Goal: Task Accomplishment & Management: Use online tool/utility

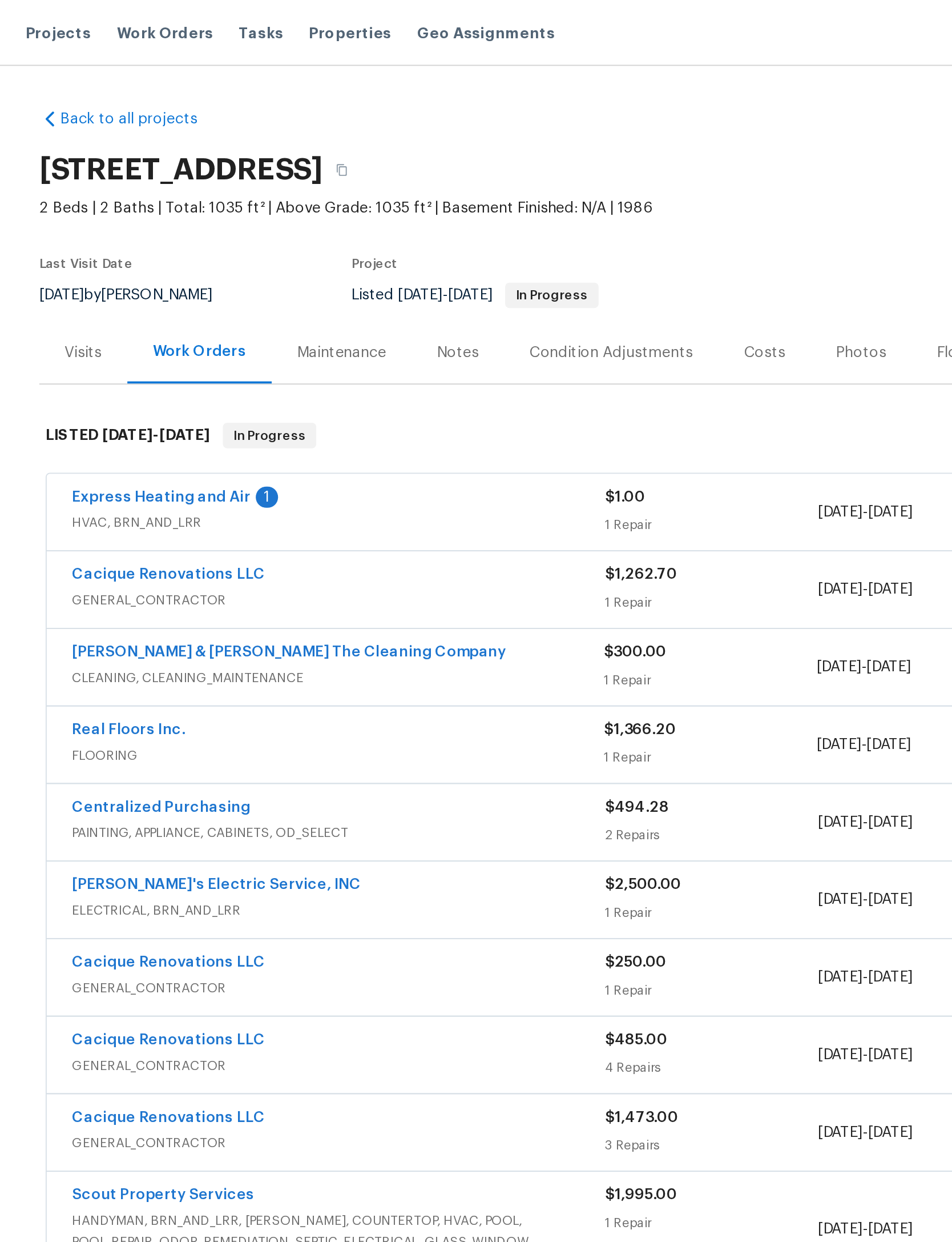
click at [195, 14] on span "Work Orders" at bounding box center [221, 18] width 52 height 11
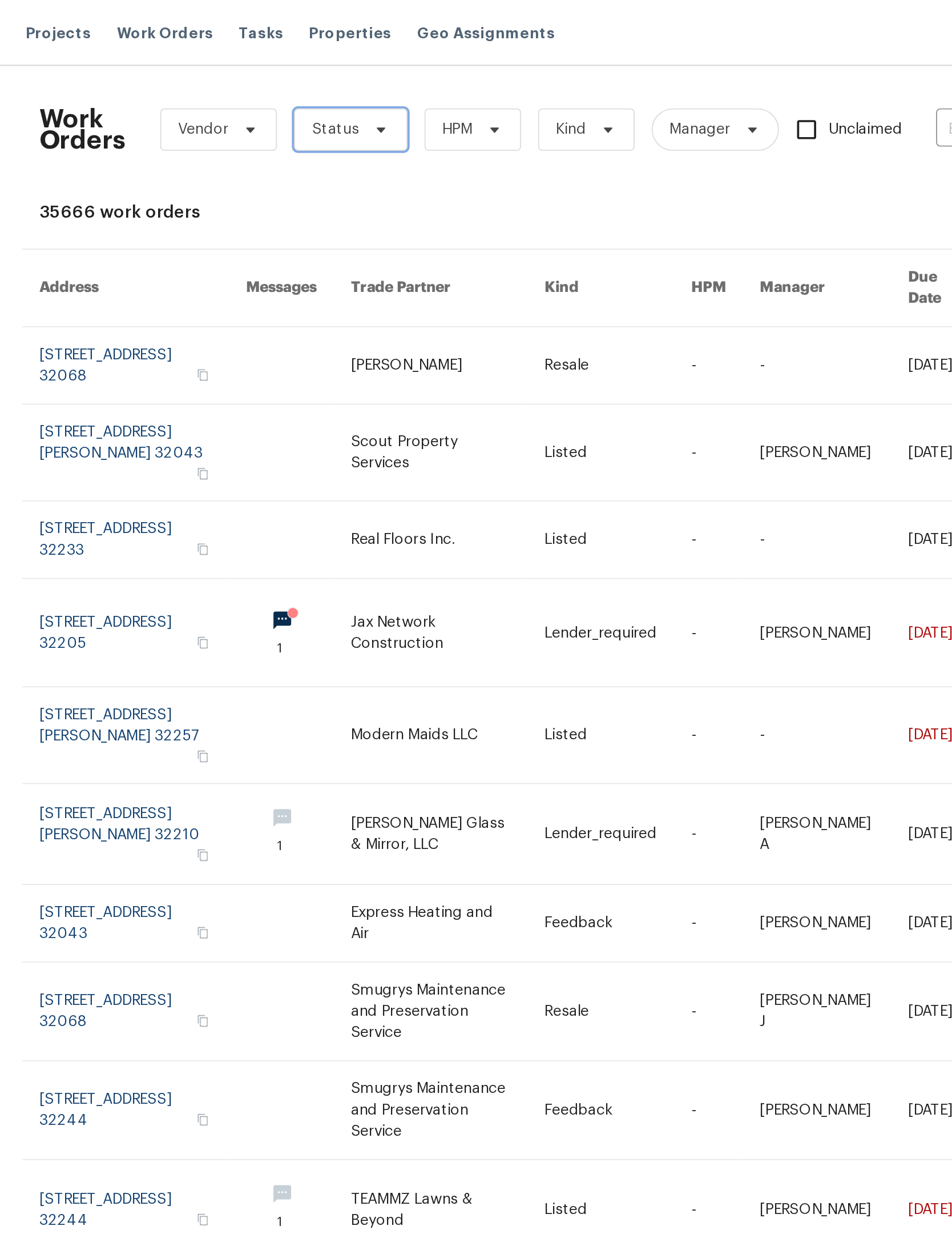
click at [291, 63] on span "Status" at bounding box center [321, 71] width 61 height 23
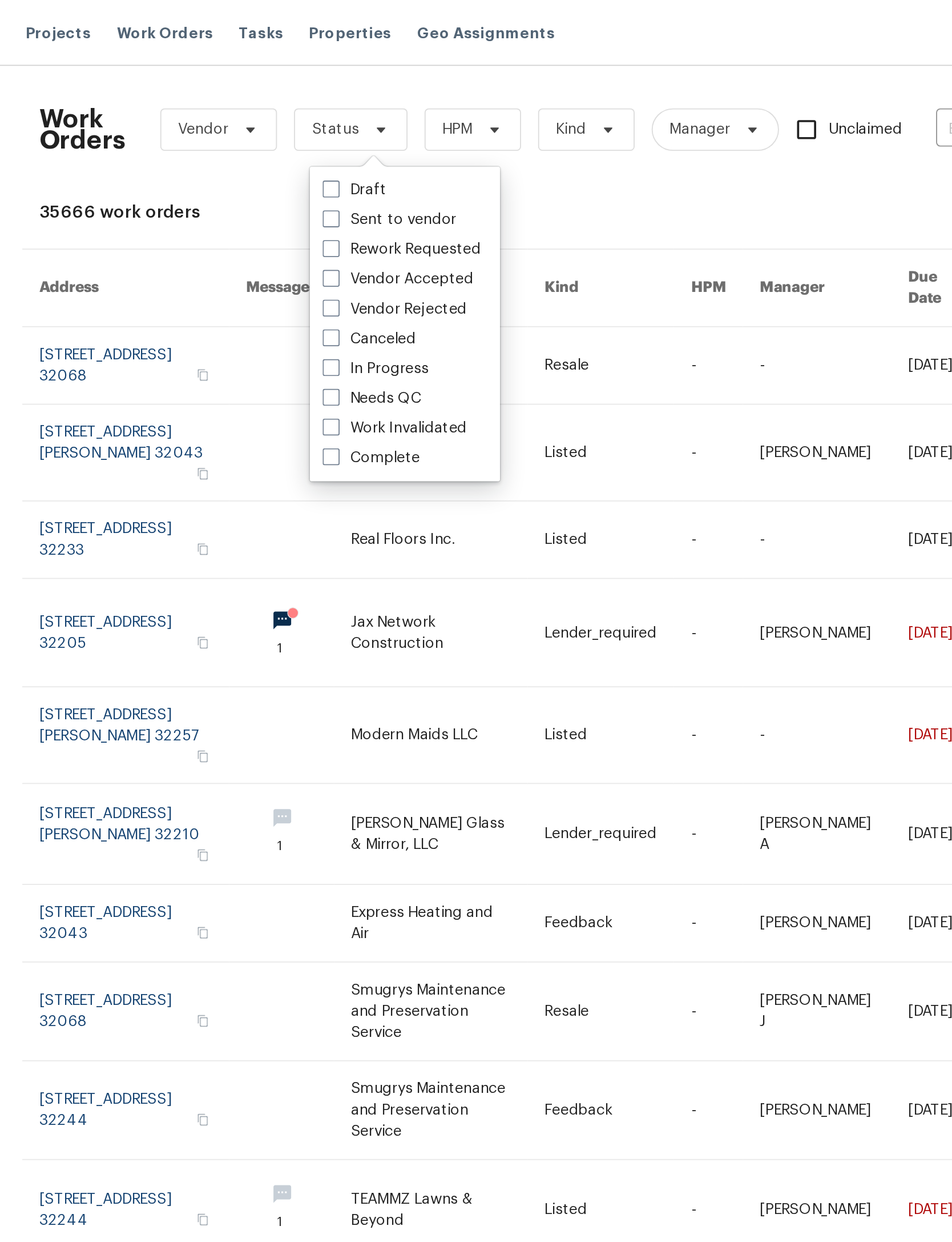
click at [306, 210] on label "Needs QC" at bounding box center [333, 215] width 54 height 11
click at [306, 210] on input "Needs QC" at bounding box center [310, 213] width 8 height 8
checkbox input "true"
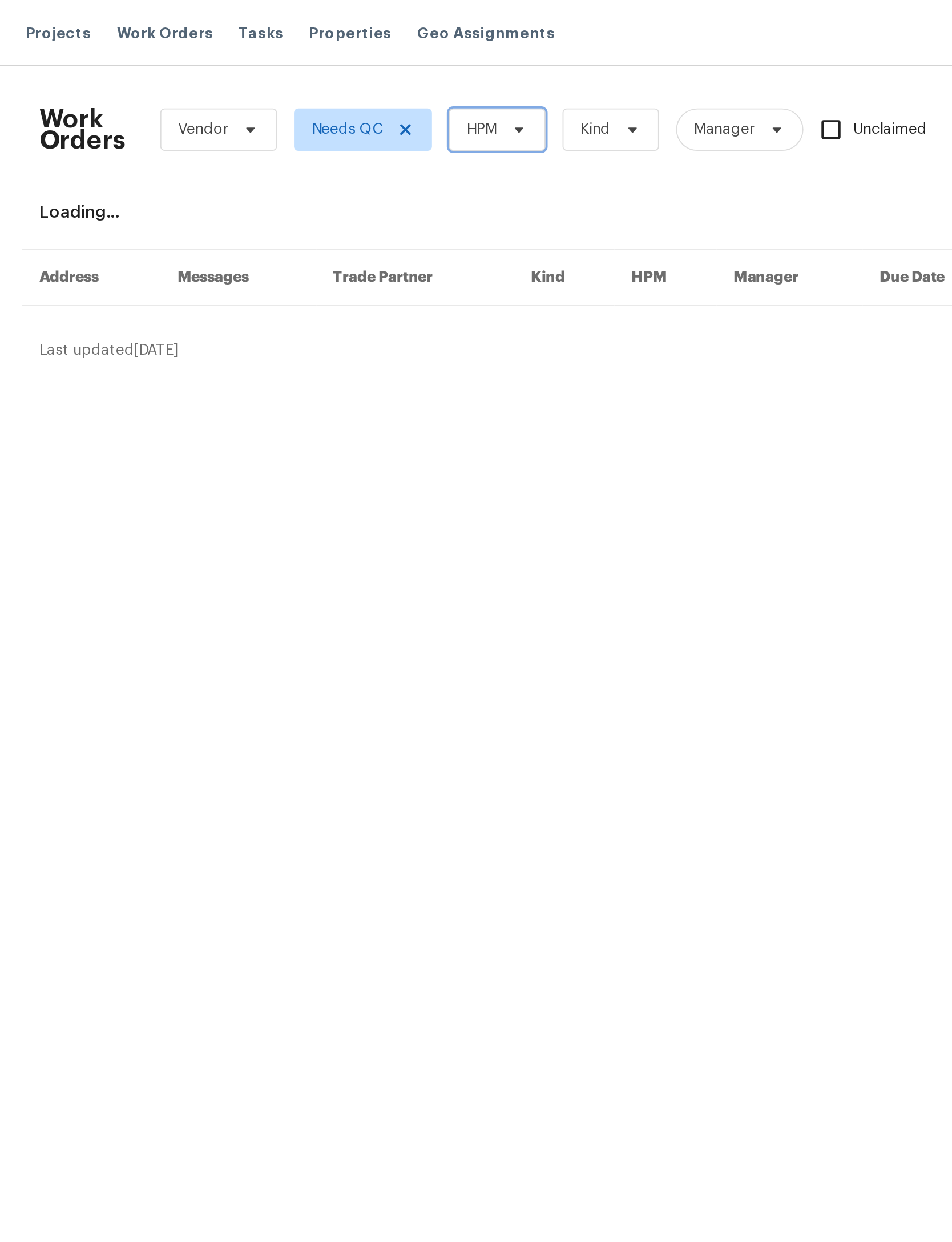
click at [407, 66] on icon at bounding box center [412, 71] width 10 height 10
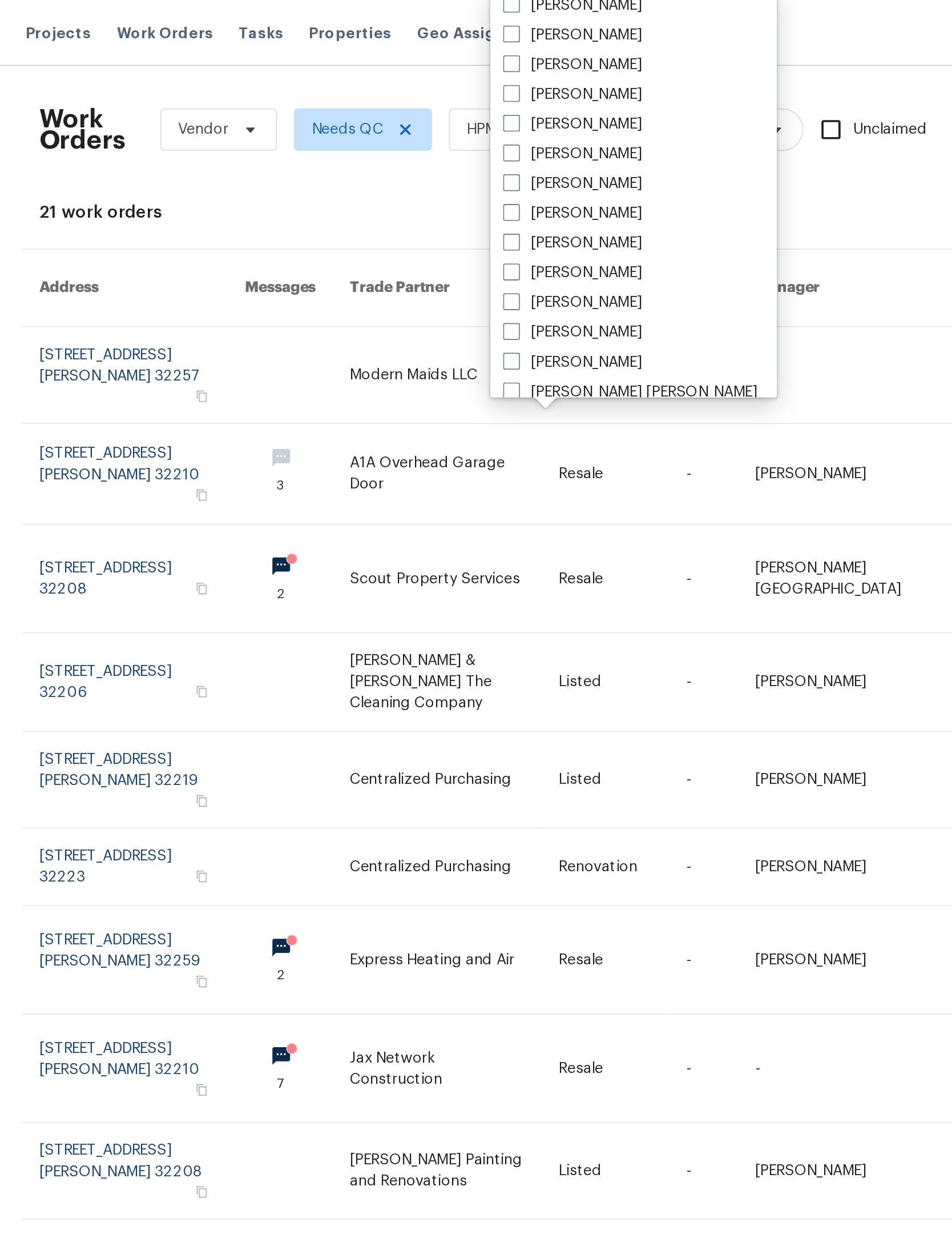
scroll to position [202, 0]
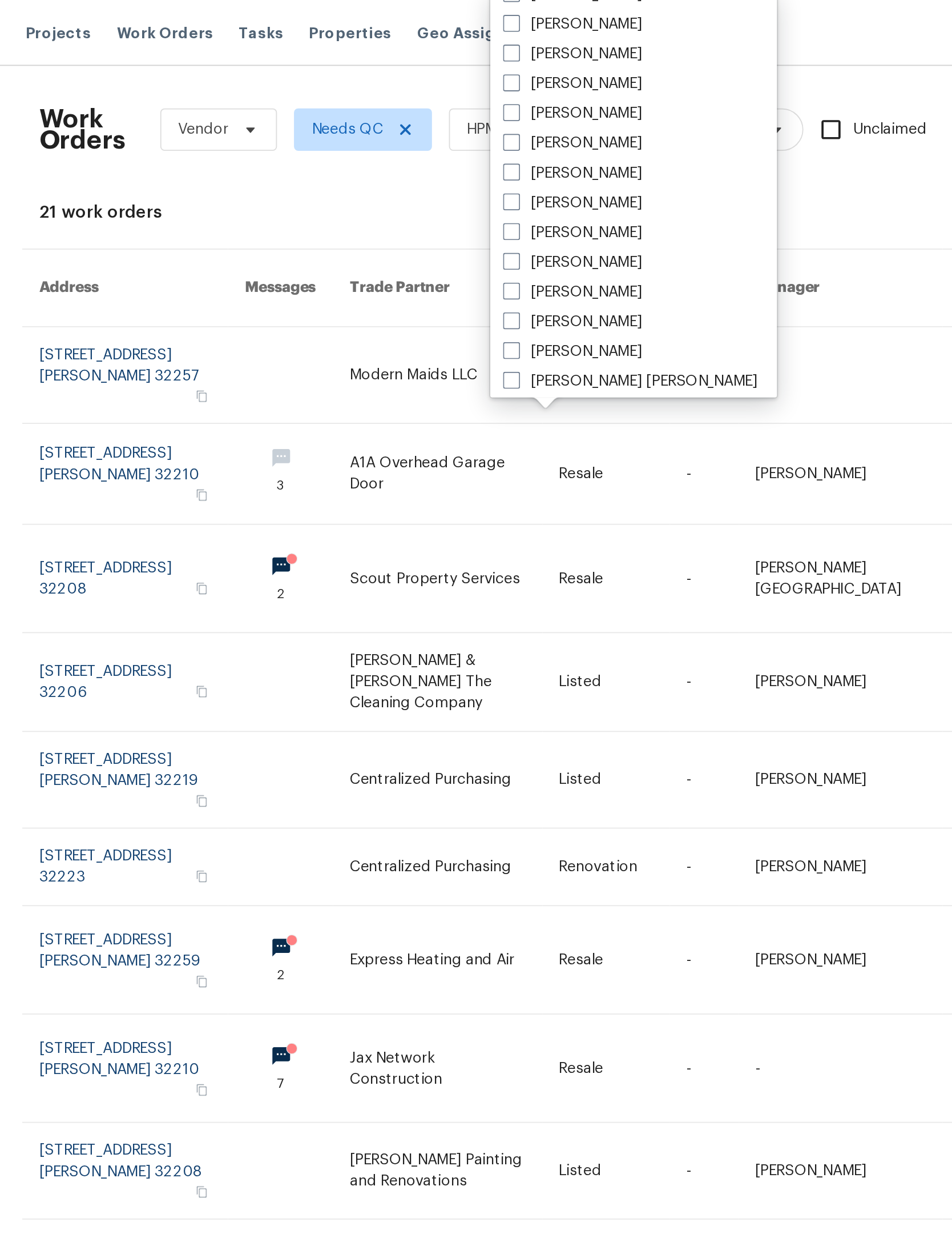
click at [403, 24] on label "[PERSON_NAME]" at bounding box center [441, 30] width 75 height 11
click at [403, 24] on input "[PERSON_NAME]" at bounding box center [407, 28] width 8 height 8
checkbox input "true"
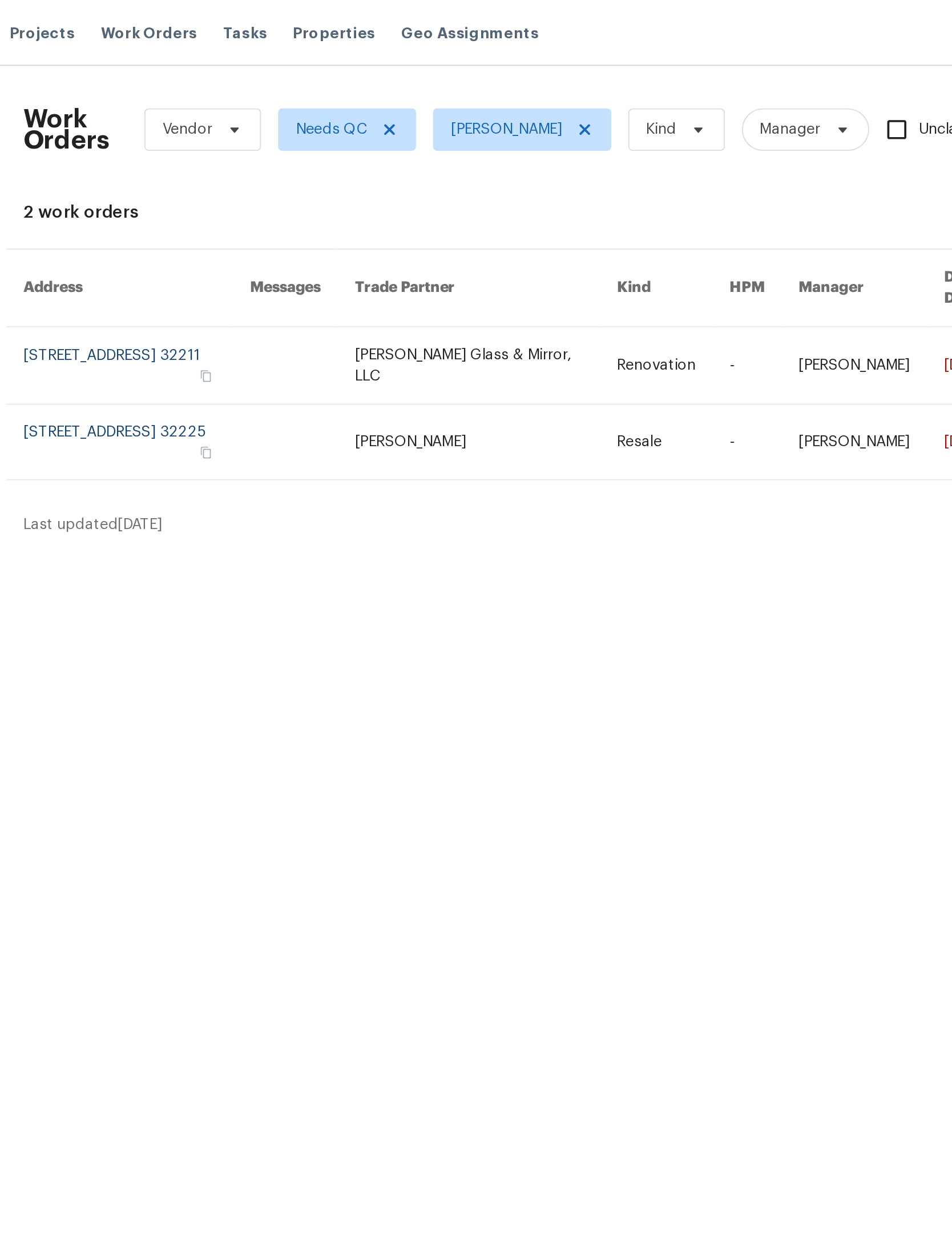
click at [154, 192] on link at bounding box center [214, 197] width 121 height 41
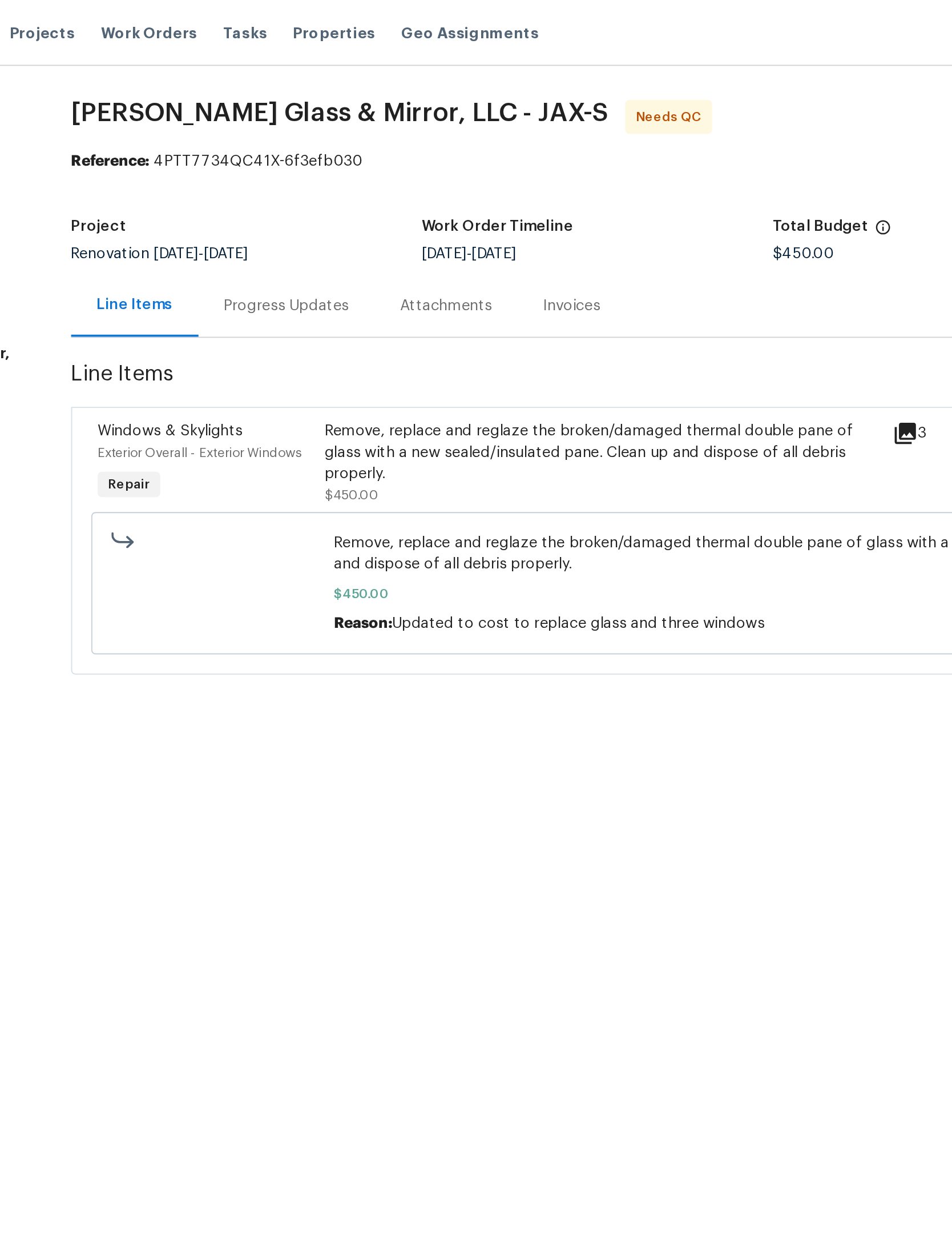
click at [315, 252] on div "Remove, replace and reglaze the broken/damaged thermal double pane of glass wit…" at bounding box center [465, 244] width 298 height 34
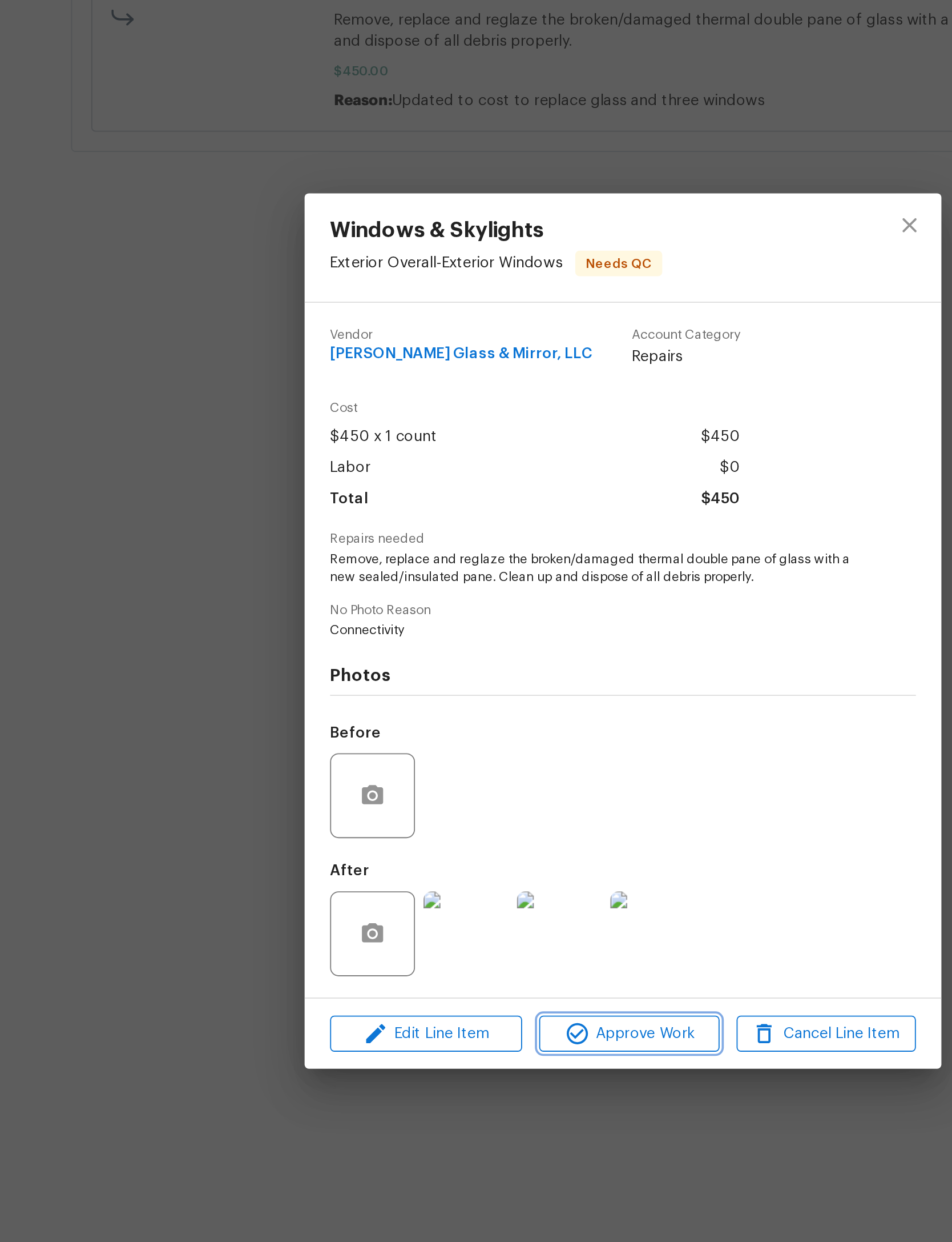
click at [435, 831] on span "Approve Work" at bounding box center [480, 838] width 90 height 14
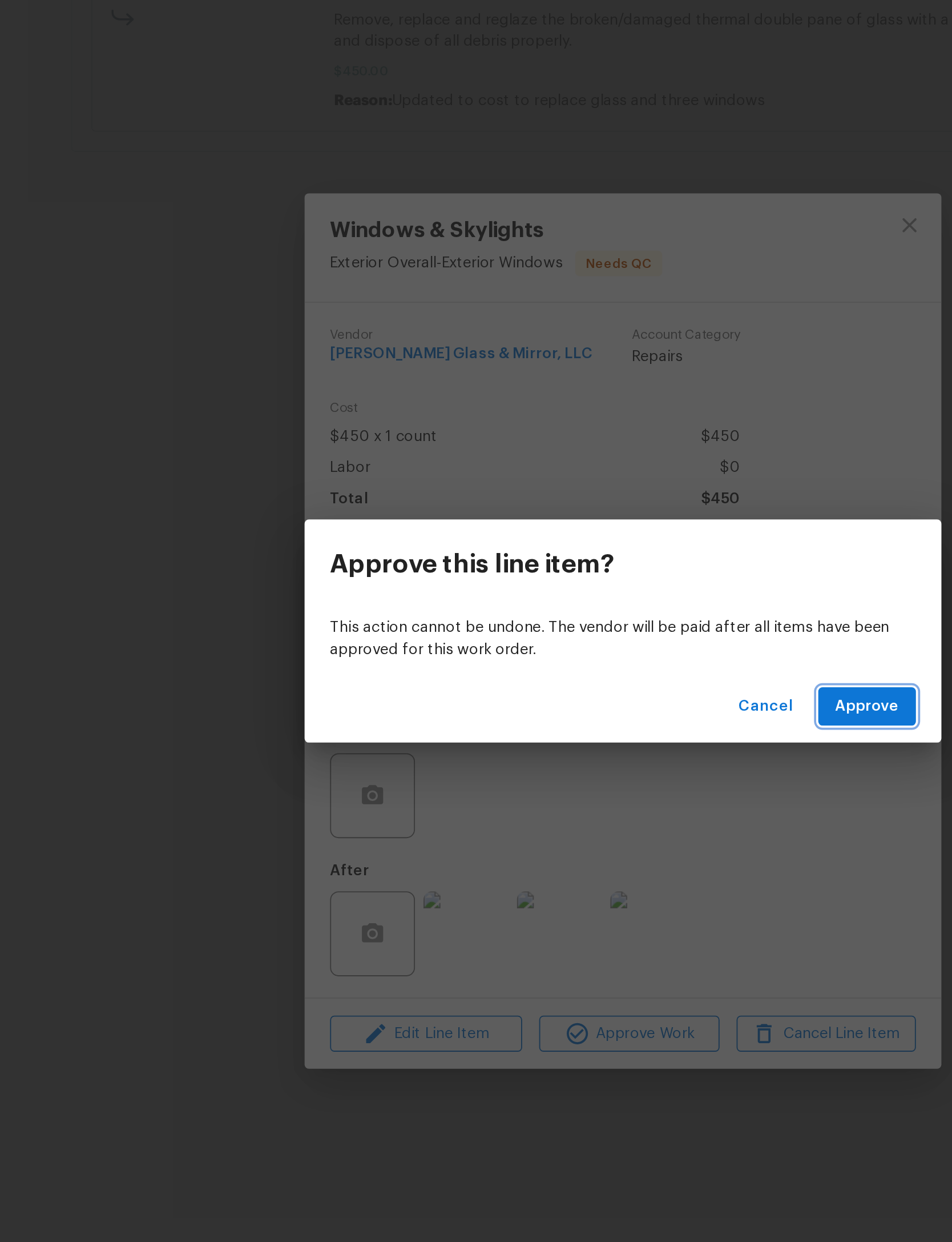
click at [591, 655] on span "Approve" at bounding box center [608, 662] width 34 height 14
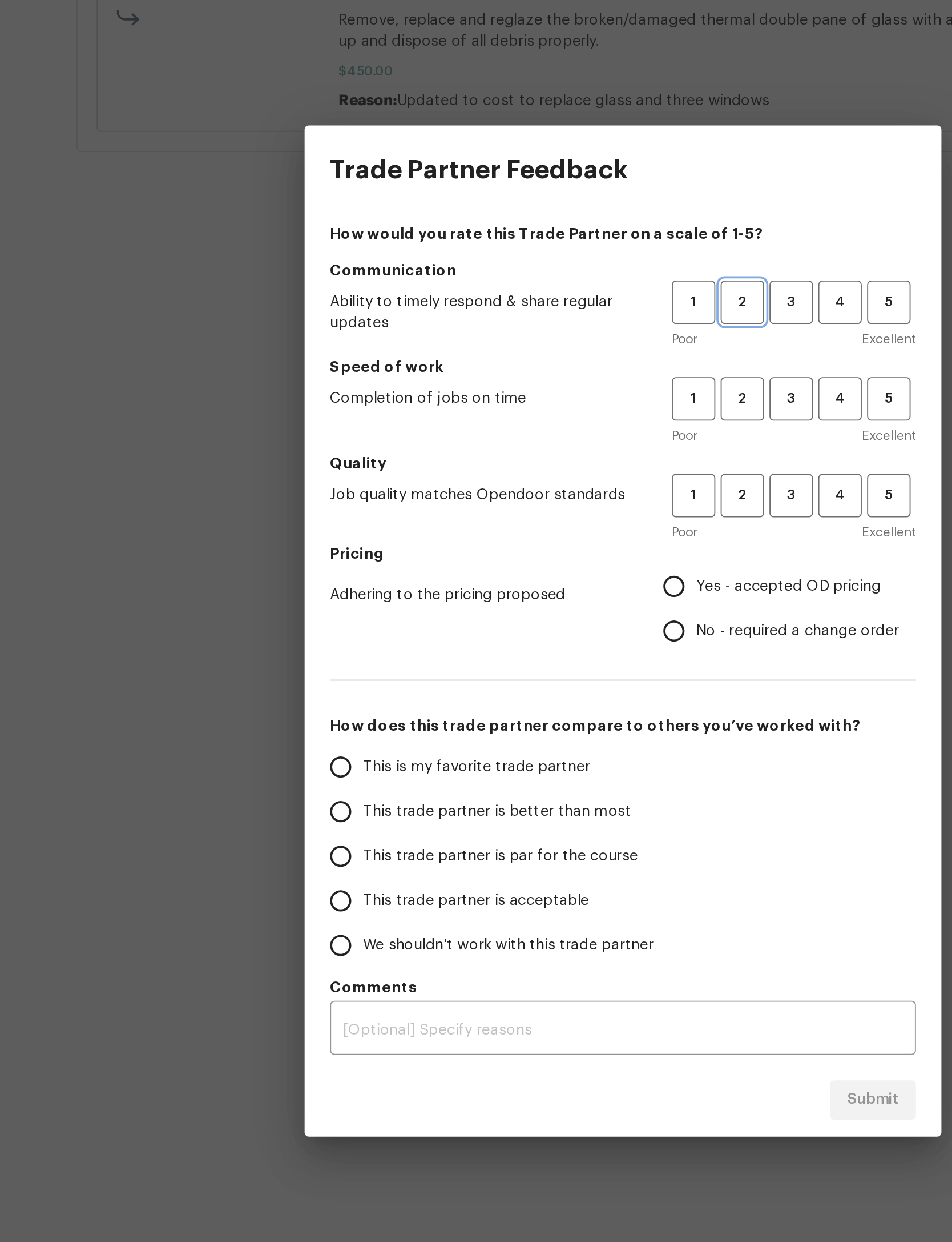
click at [529, 432] on button "2" at bounding box center [540, 444] width 23 height 23
click at [556, 438] on span "3" at bounding box center [567, 445] width 21 height 13
click at [556, 490] on span "3" at bounding box center [567, 496] width 21 height 13
click at [556, 541] on span "3" at bounding box center [567, 548] width 21 height 13
click at [515, 591] on span "Yes - accepted OD pricing" at bounding box center [565, 597] width 99 height 12
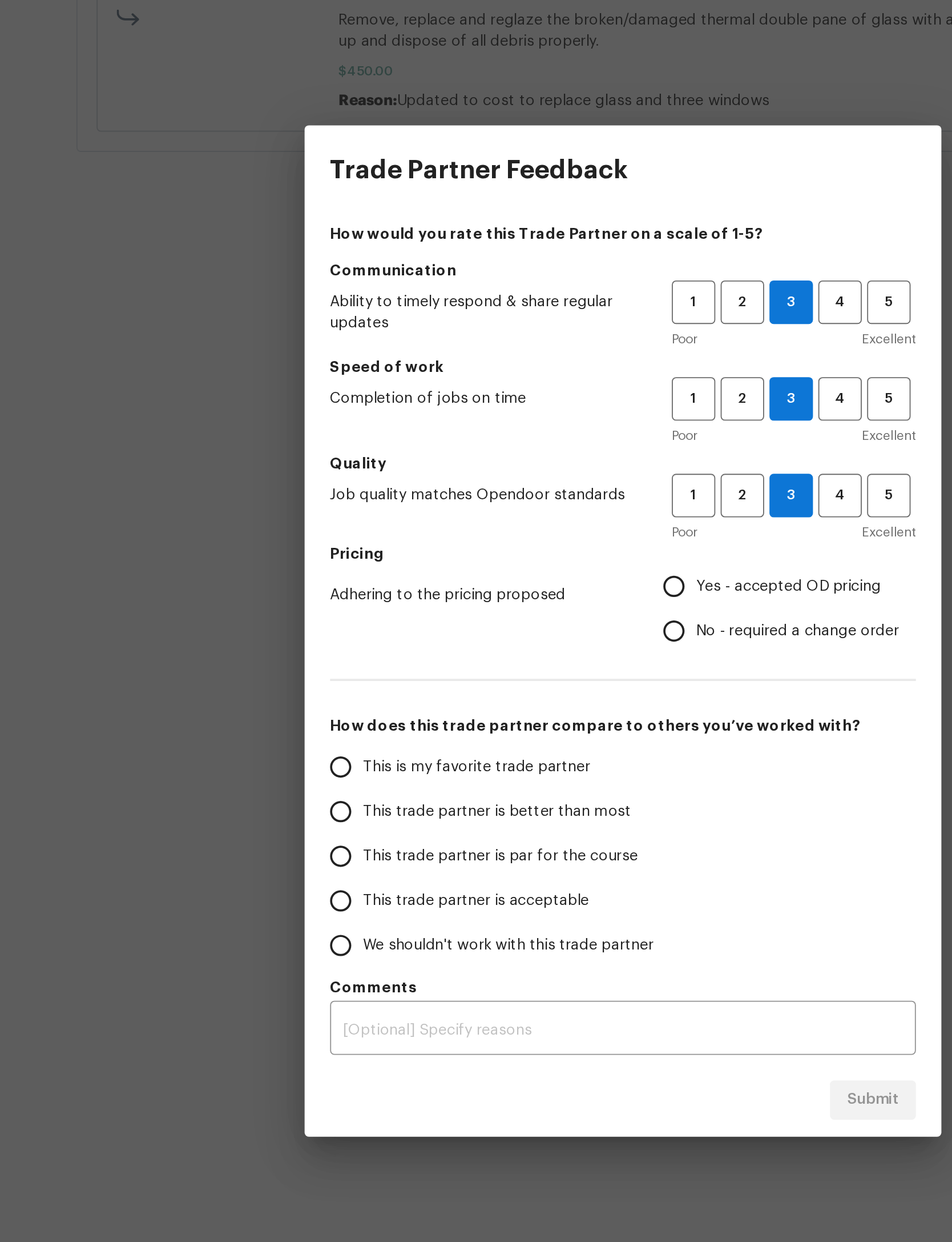
click at [491, 585] on input "Yes - accepted OD pricing" at bounding box center [503, 597] width 24 height 24
radio input "true"
click at [336, 736] on span "This trade partner is par for the course" at bounding box center [410, 742] width 148 height 12
click at [313, 730] on input "This trade partner is par for the course" at bounding box center [324, 742] width 24 height 24
click at [596, 866] on span "Submit" at bounding box center [610, 873] width 28 height 14
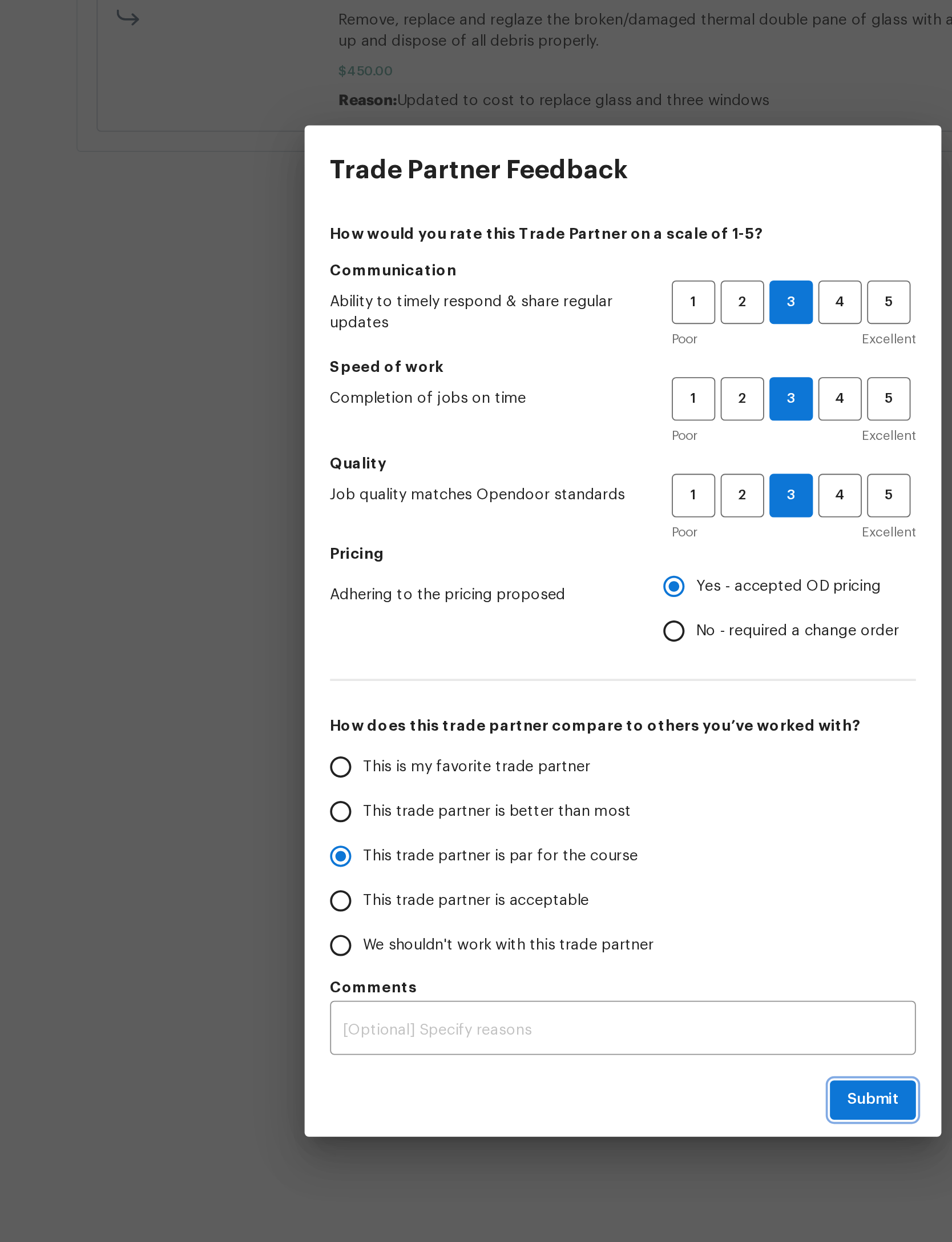
radio input "true"
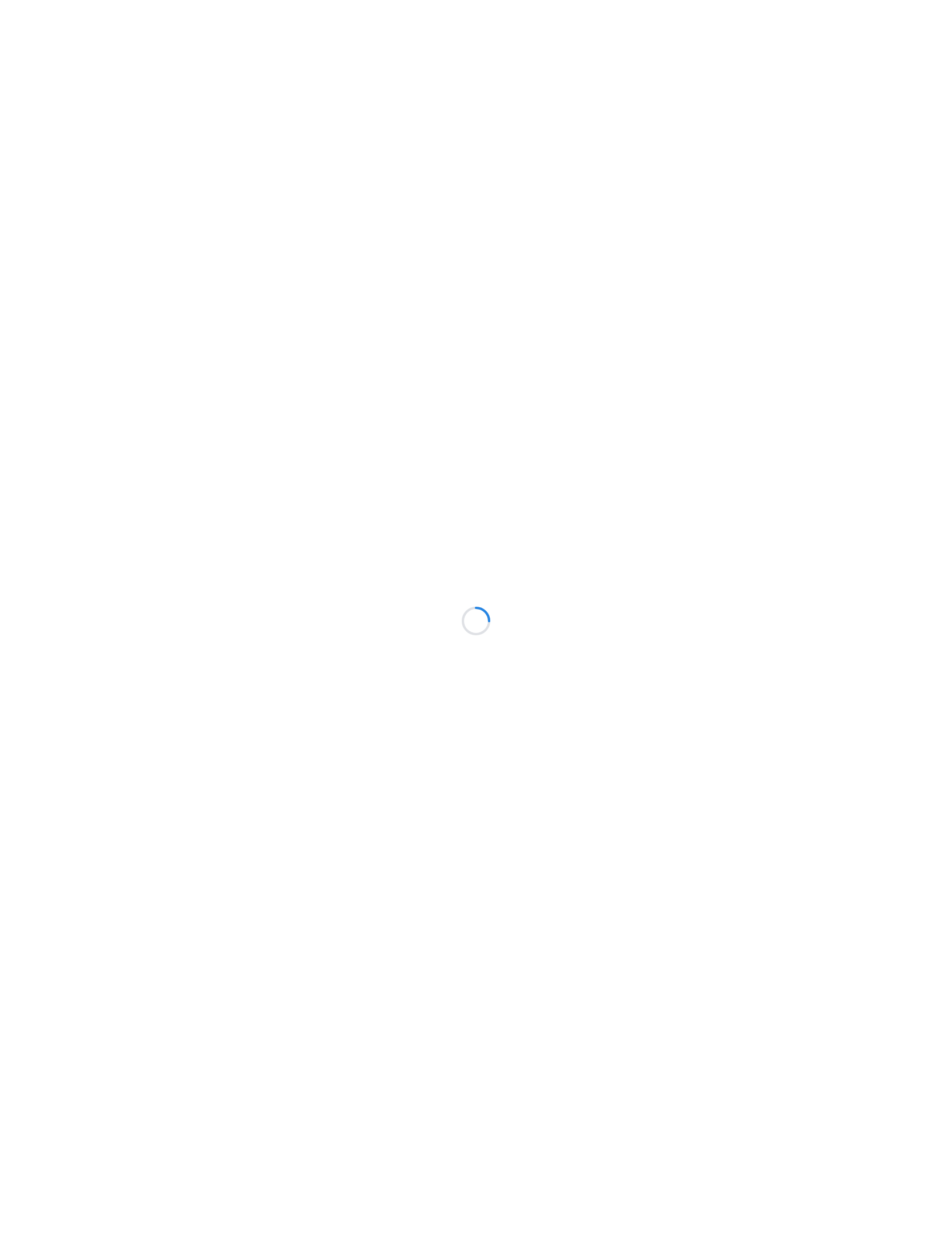
click at [210, 26] on div at bounding box center [476, 621] width 952 height 1242
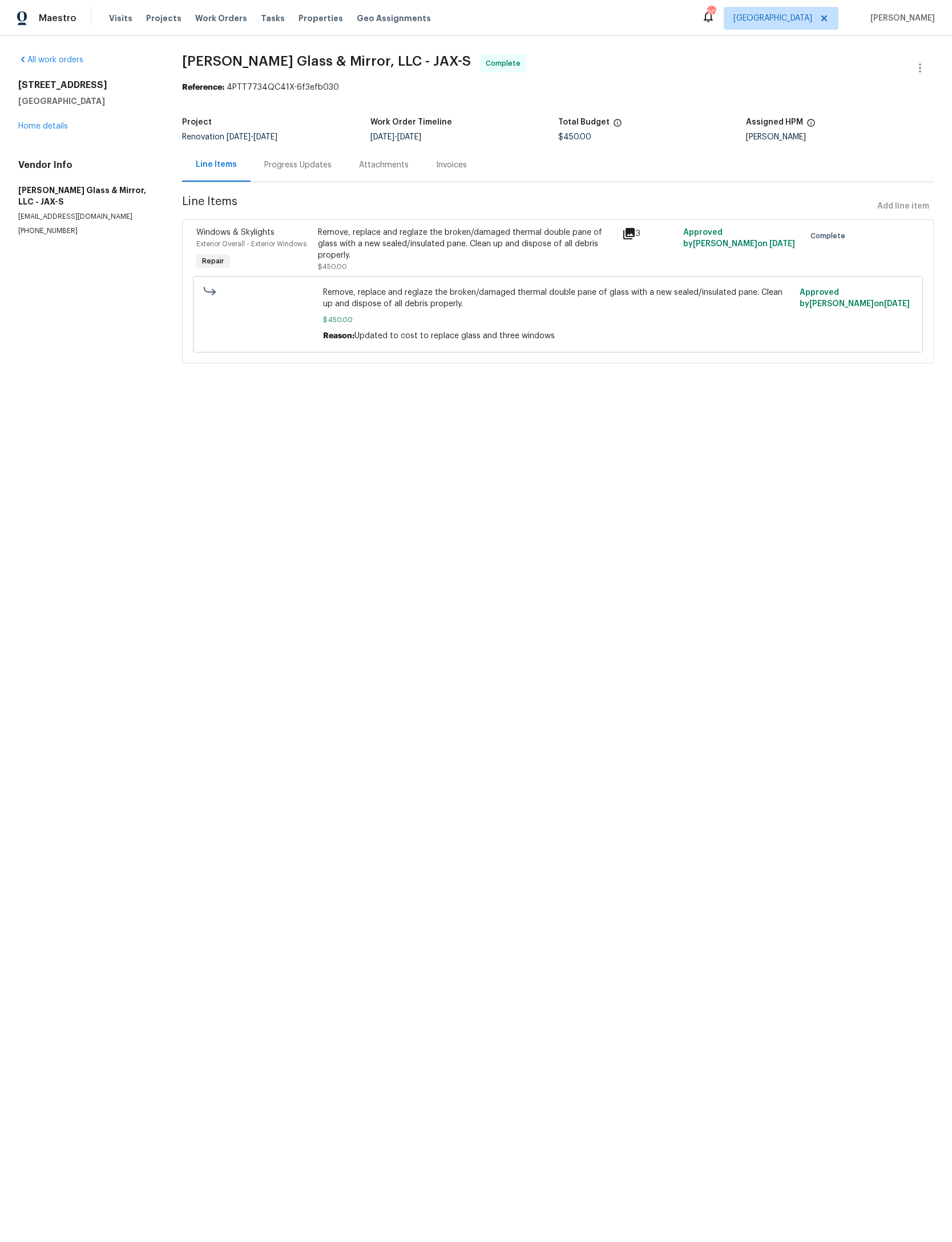
click at [221, 13] on span "Work Orders" at bounding box center [221, 18] width 52 height 11
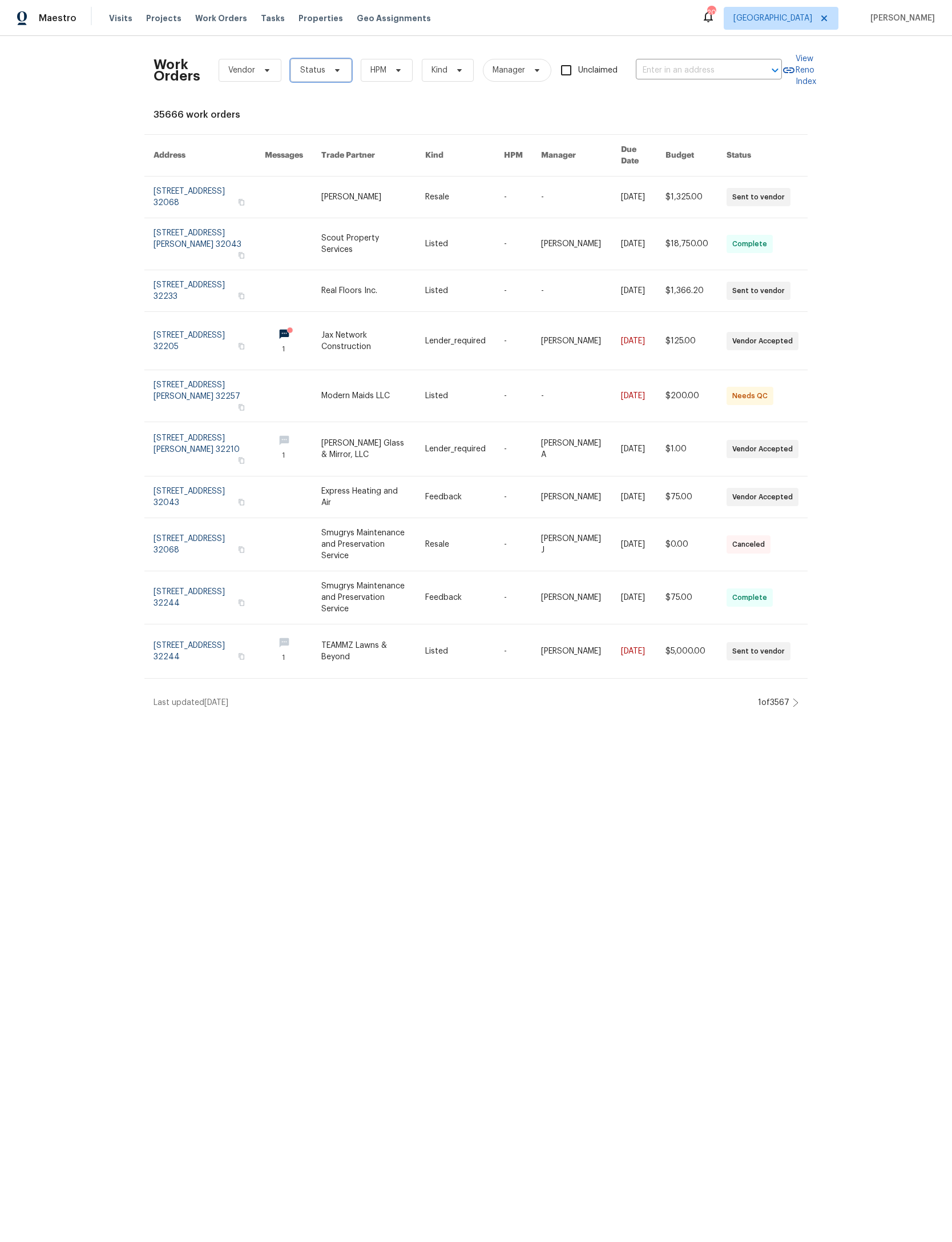
click at [326, 75] on span "Status" at bounding box center [313, 71] width 25 height 11
click at [369, 218] on div "Needs QC" at bounding box center [351, 214] width 96 height 16
click at [344, 227] on label "Work Invalidated" at bounding box center [344, 230] width 77 height 11
click at [314, 227] on input "Work Invalidated" at bounding box center [310, 229] width 8 height 8
checkbox input "true"
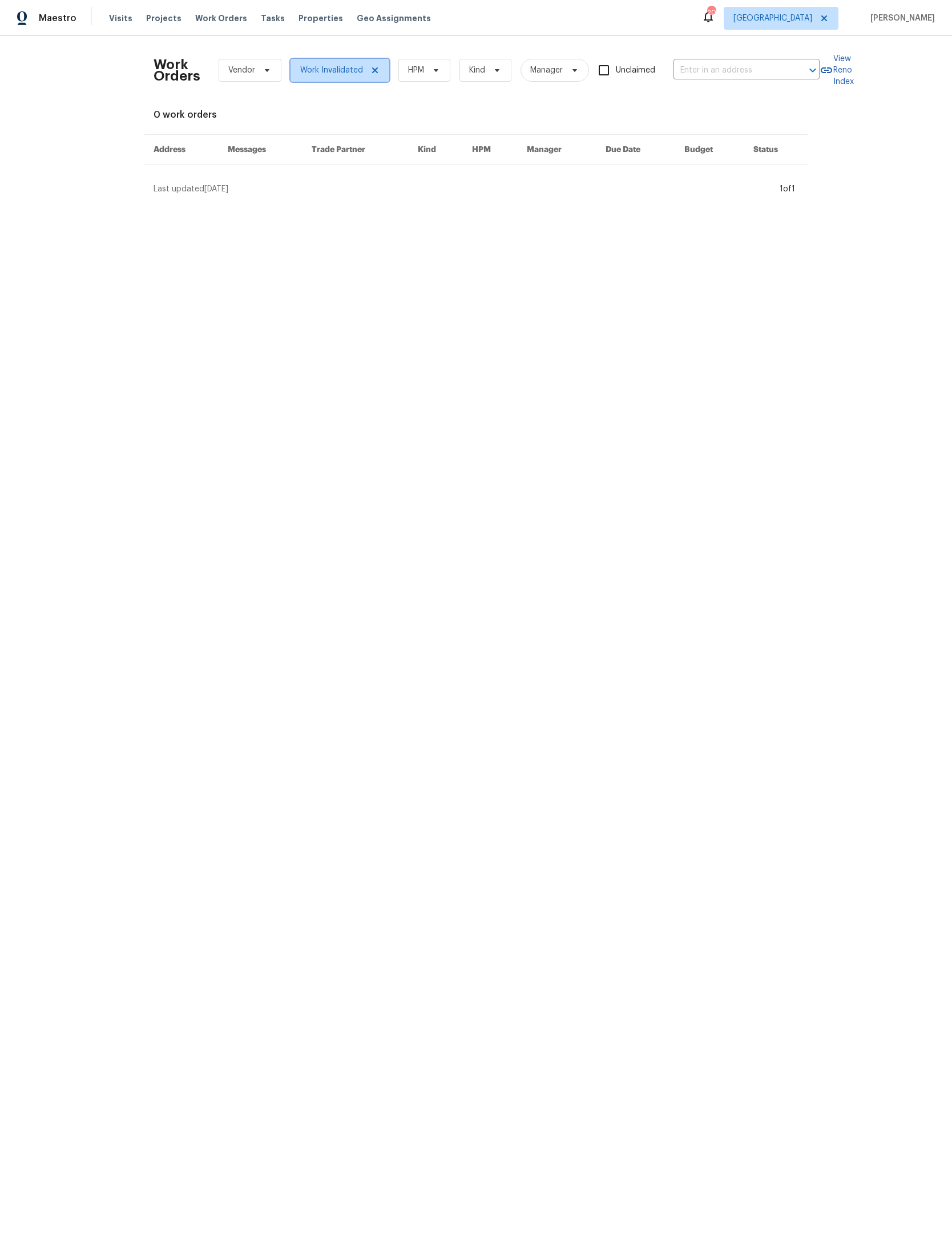
click at [363, 66] on span "Work Invalidated" at bounding box center [332, 71] width 63 height 11
click at [379, 70] on icon at bounding box center [376, 71] width 10 height 10
checkbox input "false"
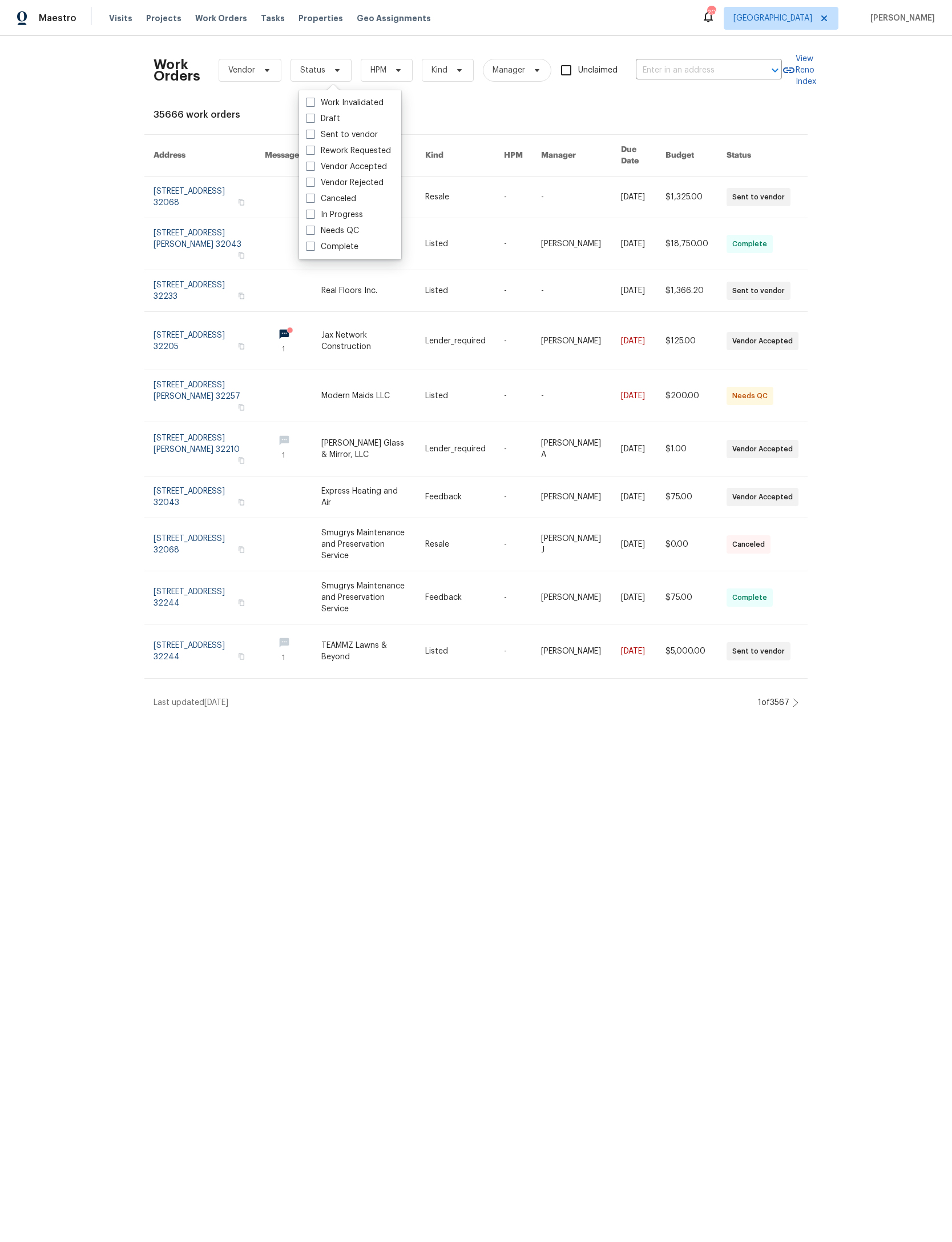
click at [354, 230] on label "Needs QC" at bounding box center [333, 230] width 54 height 11
click at [314, 230] on input "Needs QC" at bounding box center [310, 229] width 8 height 8
checkbox input "true"
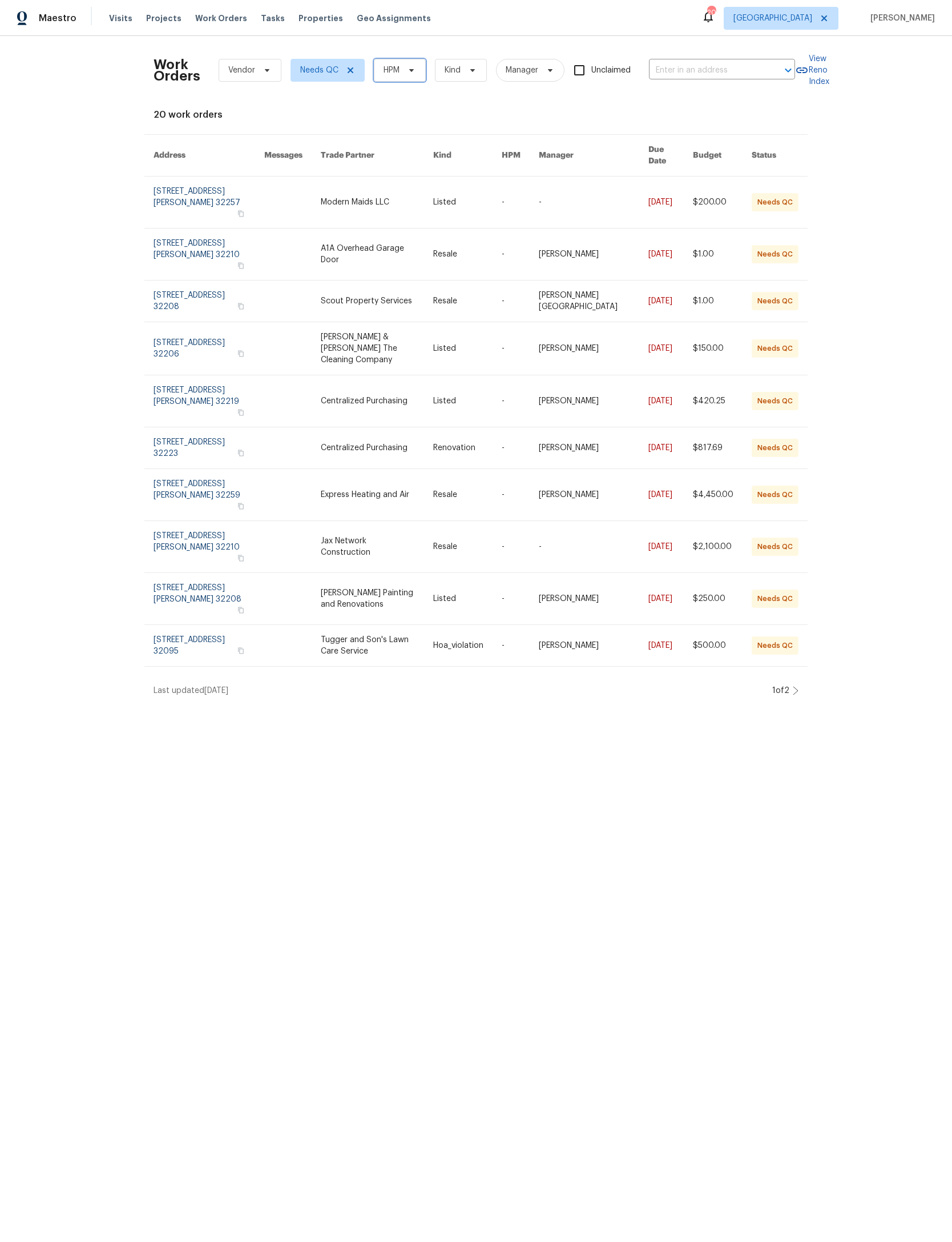
click at [426, 59] on span "HPM" at bounding box center [400, 71] width 52 height 23
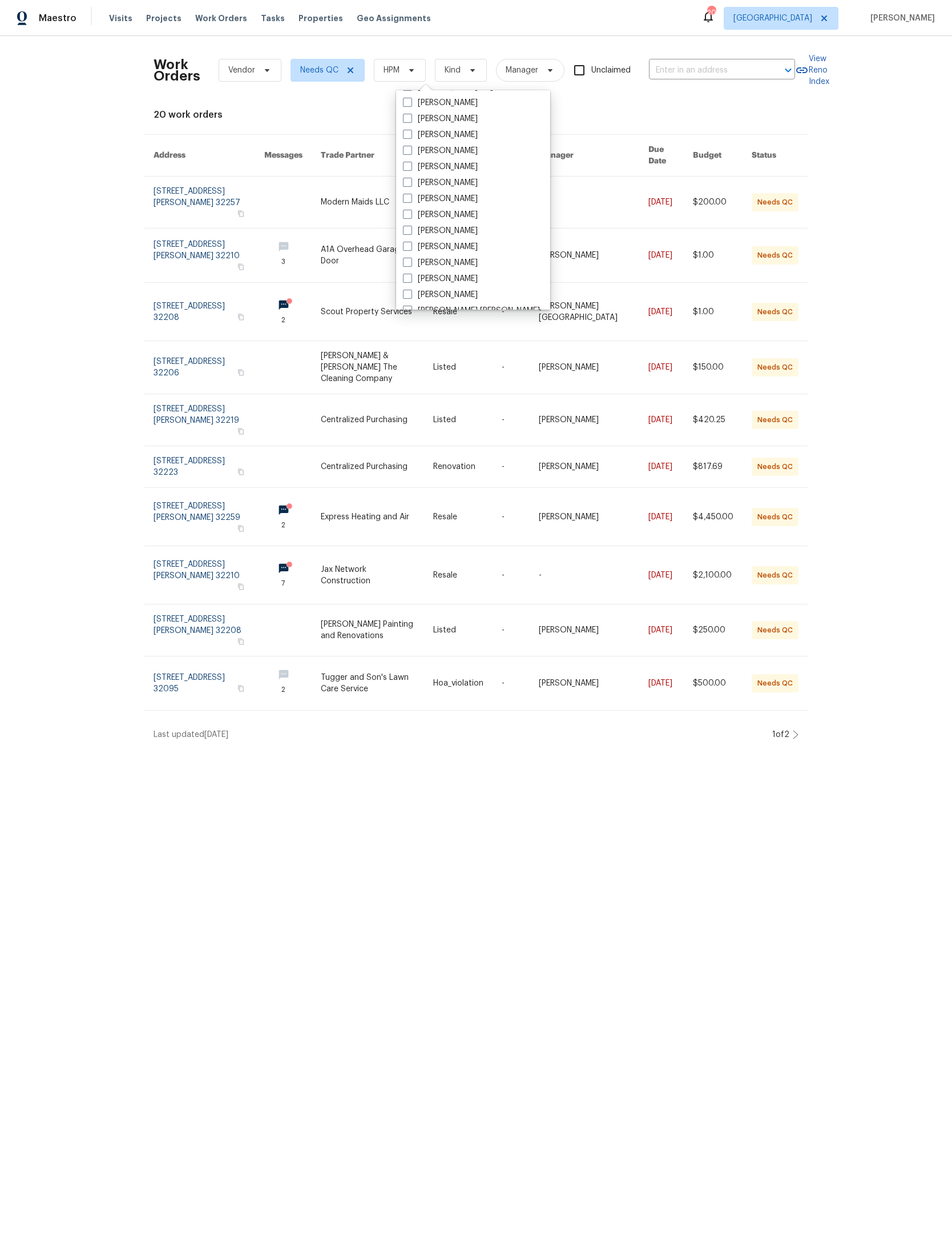
scroll to position [205, 0]
click at [478, 117] on label "[PERSON_NAME]" at bounding box center [441, 121] width 75 height 11
click at [411, 117] on input "[PERSON_NAME]" at bounding box center [407, 120] width 8 height 8
checkbox input "true"
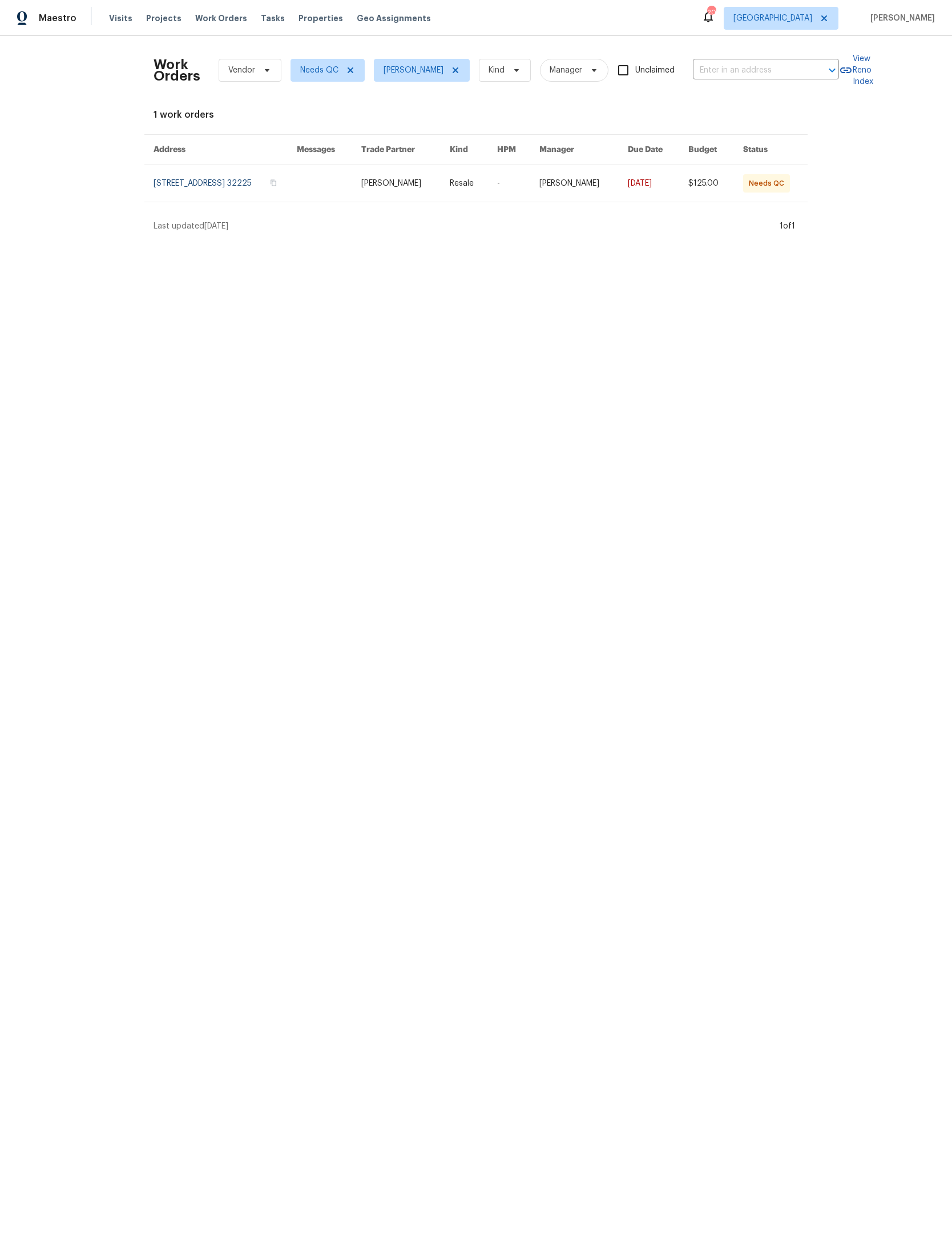
click at [324, 196] on link at bounding box center [329, 184] width 64 height 36
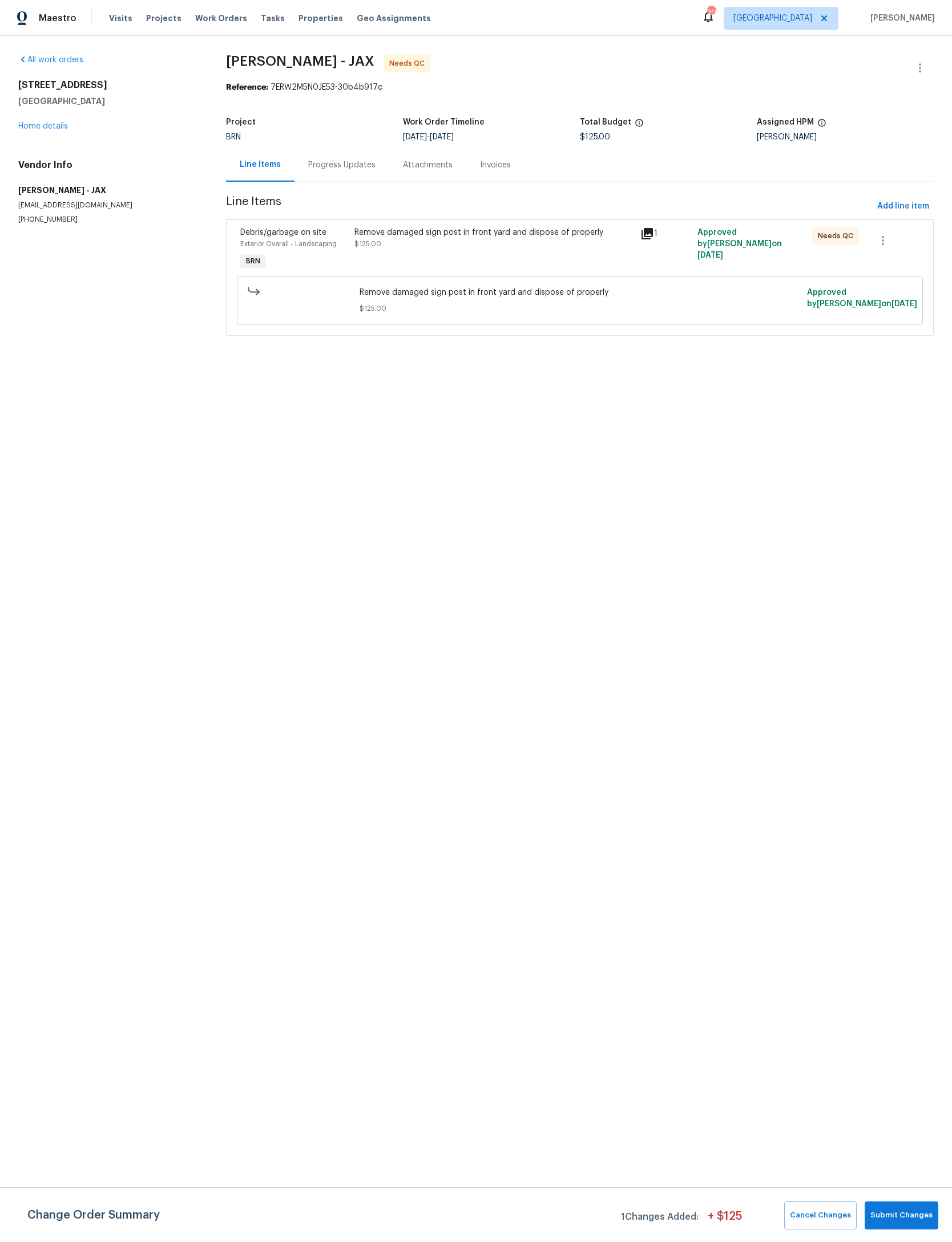
click at [493, 243] on div "Remove damaged sign post in front yard and dispose of properly $125.00" at bounding box center [494, 238] width 279 height 23
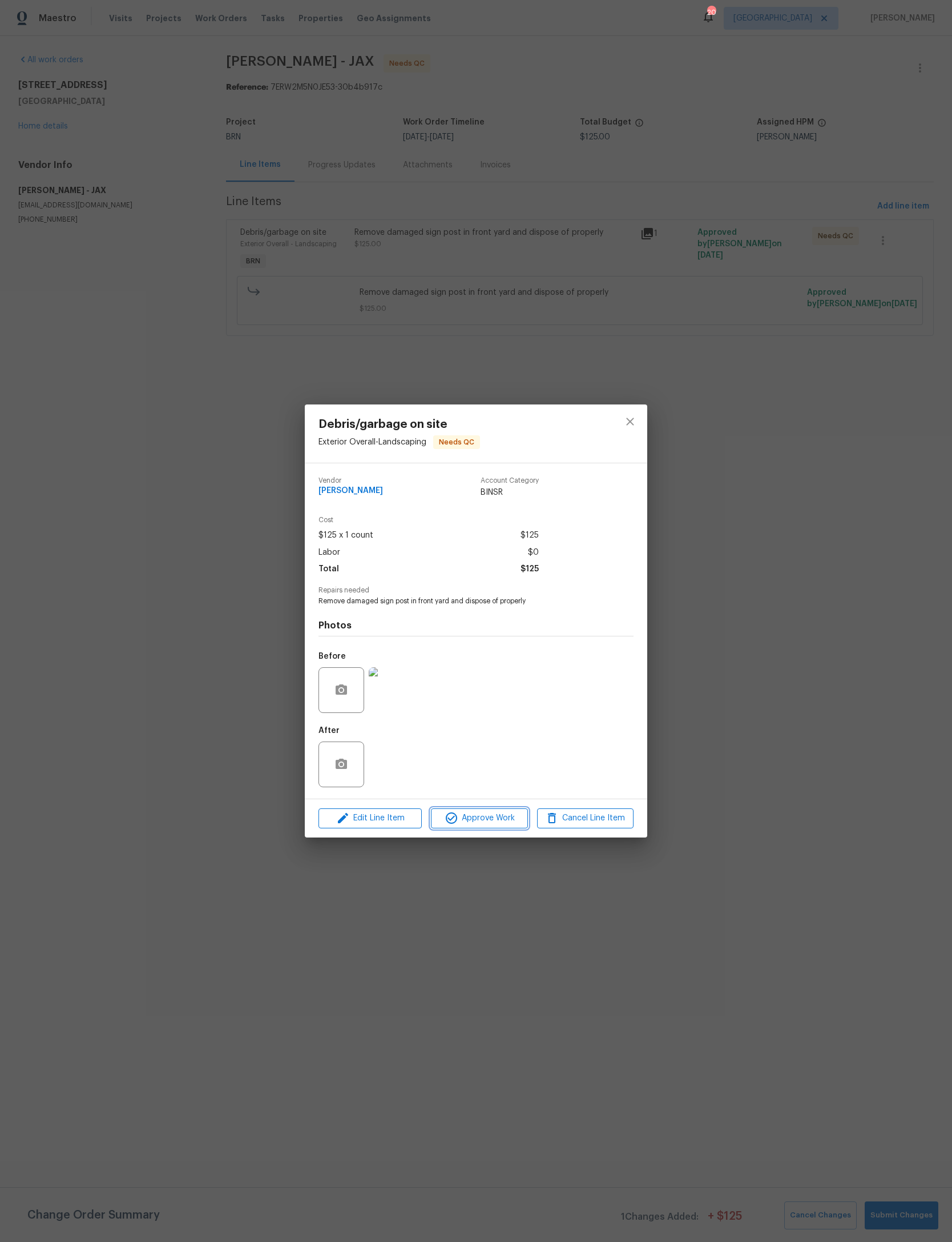
click at [502, 825] on span "Approve Work" at bounding box center [480, 817] width 90 height 14
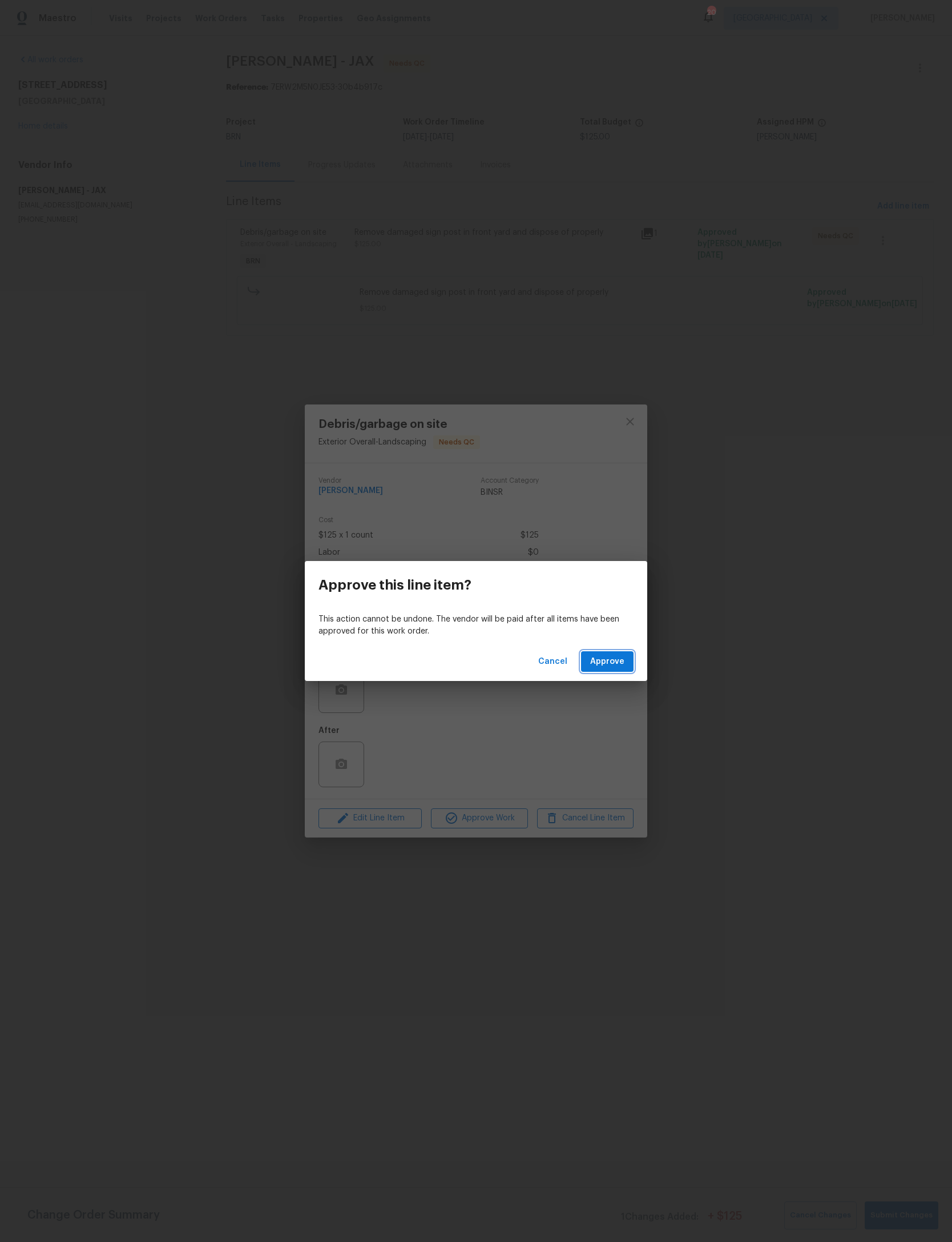
click at [623, 659] on span "Approve" at bounding box center [608, 662] width 34 height 14
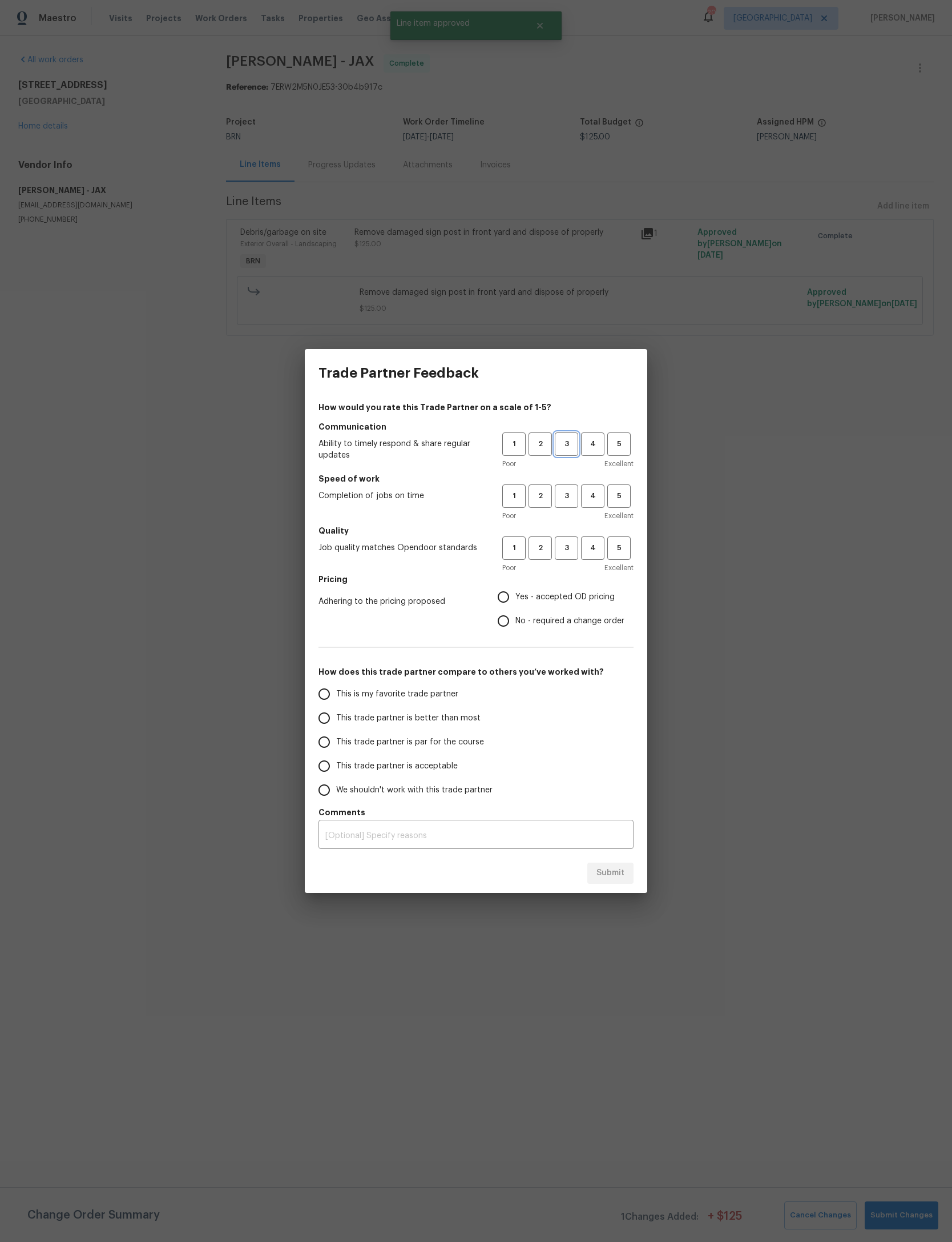
click at [575, 438] on span "3" at bounding box center [567, 445] width 21 height 13
click at [571, 431] on h5 "Communication" at bounding box center [476, 426] width 315 height 11
click at [571, 492] on span "3" at bounding box center [567, 496] width 21 height 13
click at [575, 541] on span "3" at bounding box center [567, 548] width 21 height 13
click at [593, 594] on span "Yes - accepted OD pricing" at bounding box center [565, 597] width 99 height 12
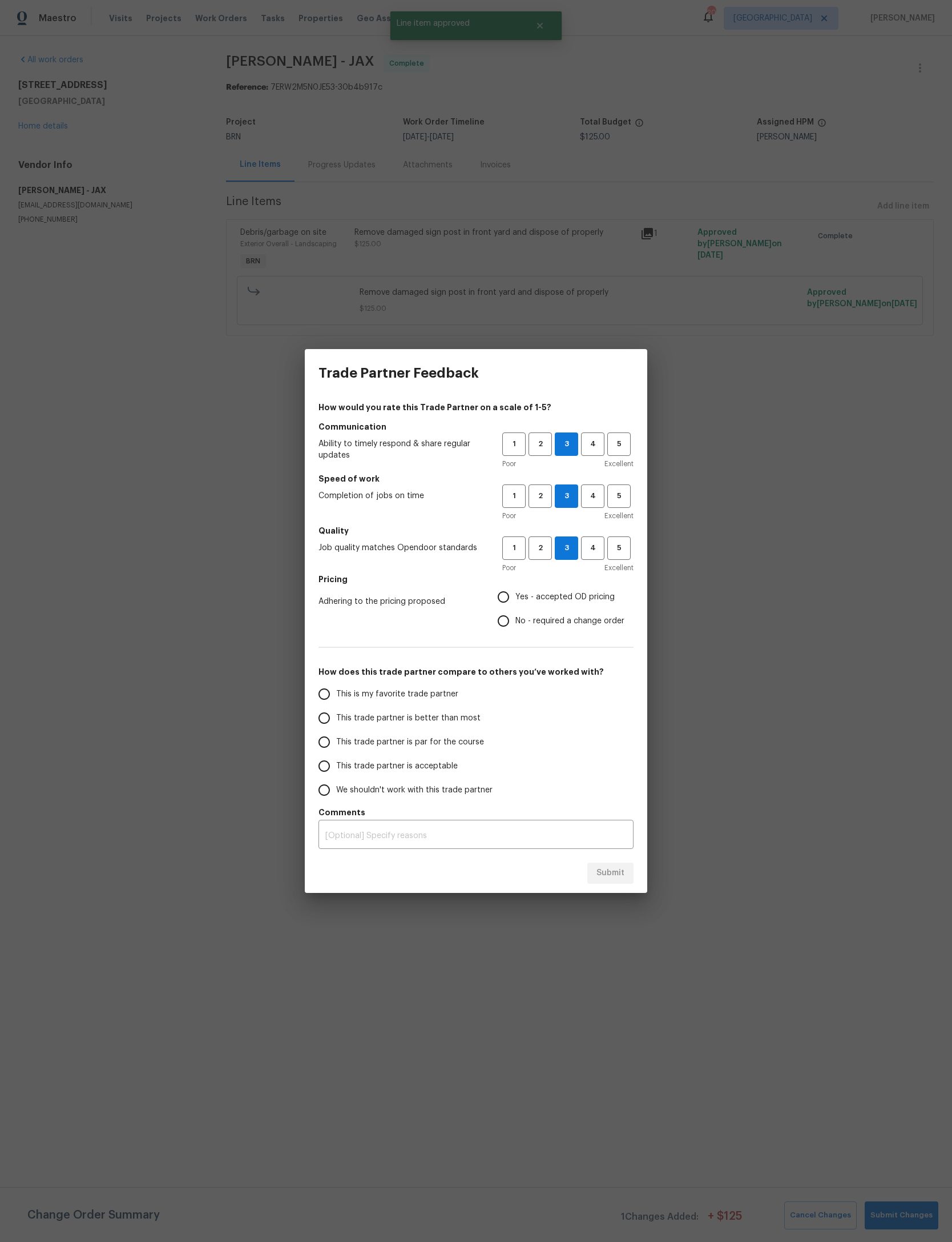
click at [515, 594] on input "Yes - accepted OD pricing" at bounding box center [503, 597] width 24 height 24
radio input "true"
click at [424, 743] on span "This trade partner is par for the course" at bounding box center [410, 742] width 148 height 12
click at [336, 743] on input "This trade partner is par for the course" at bounding box center [324, 742] width 24 height 24
click at [622, 875] on span "Submit" at bounding box center [610, 873] width 28 height 14
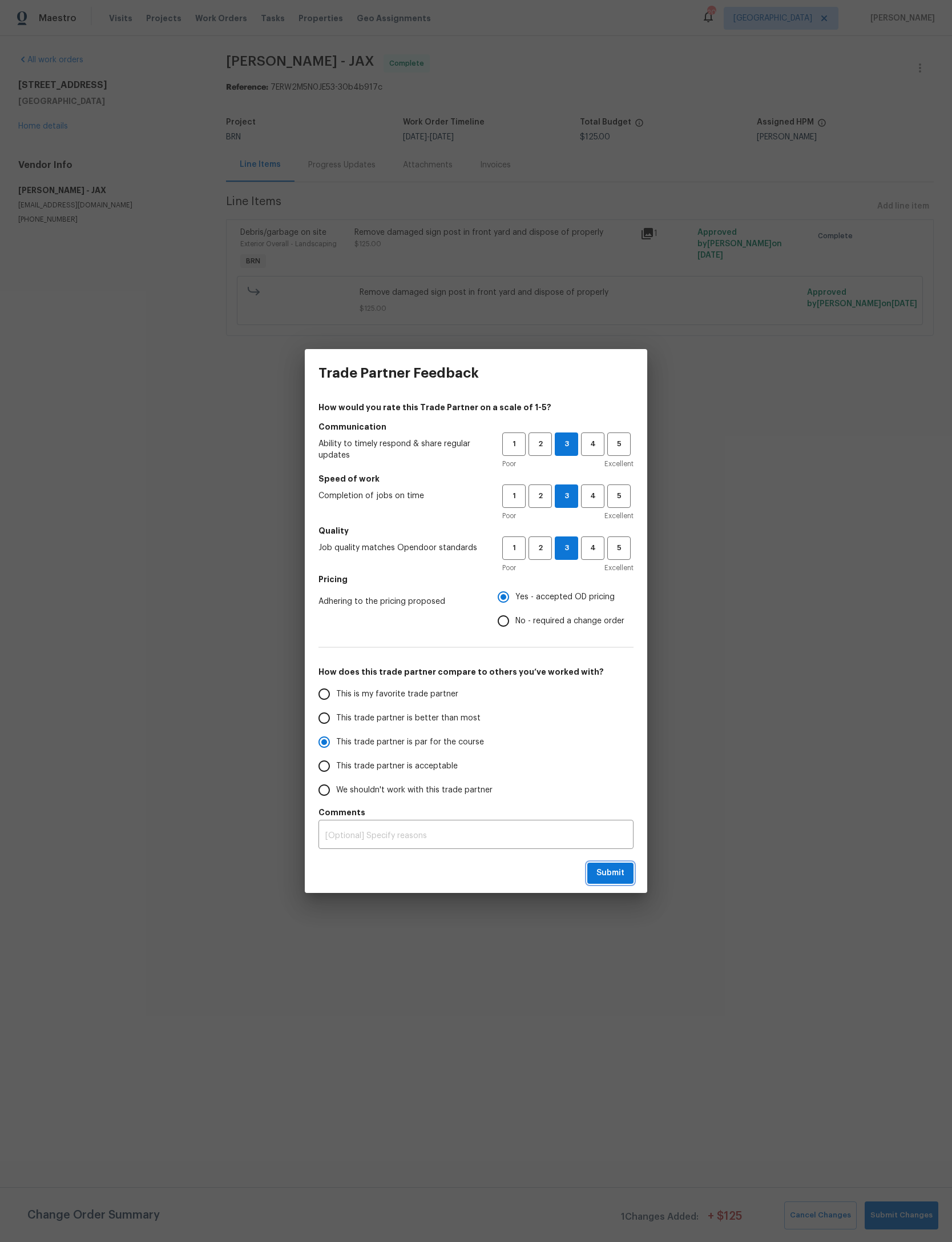
radio input "true"
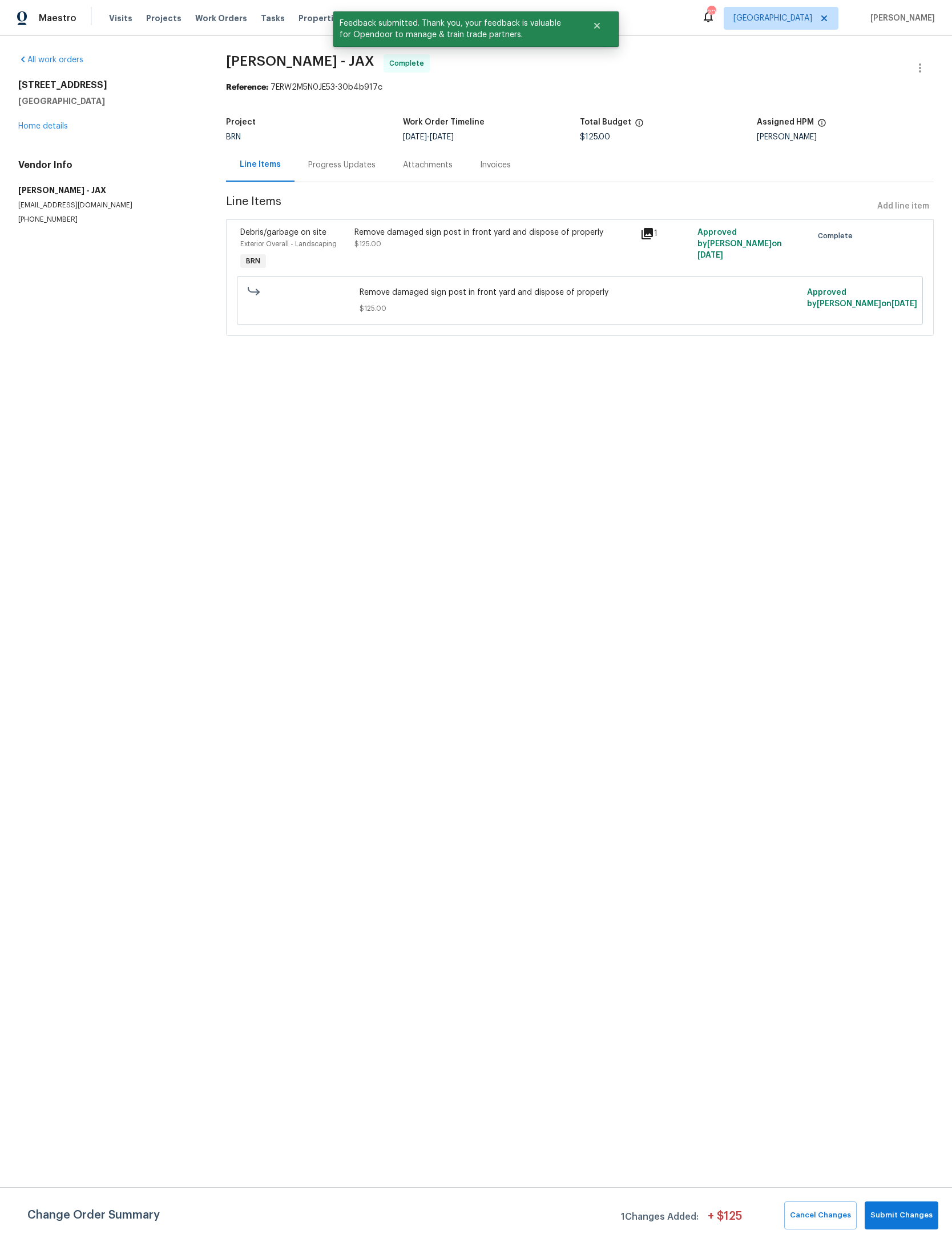
click at [45, 129] on link "Home details" at bounding box center [43, 126] width 50 height 8
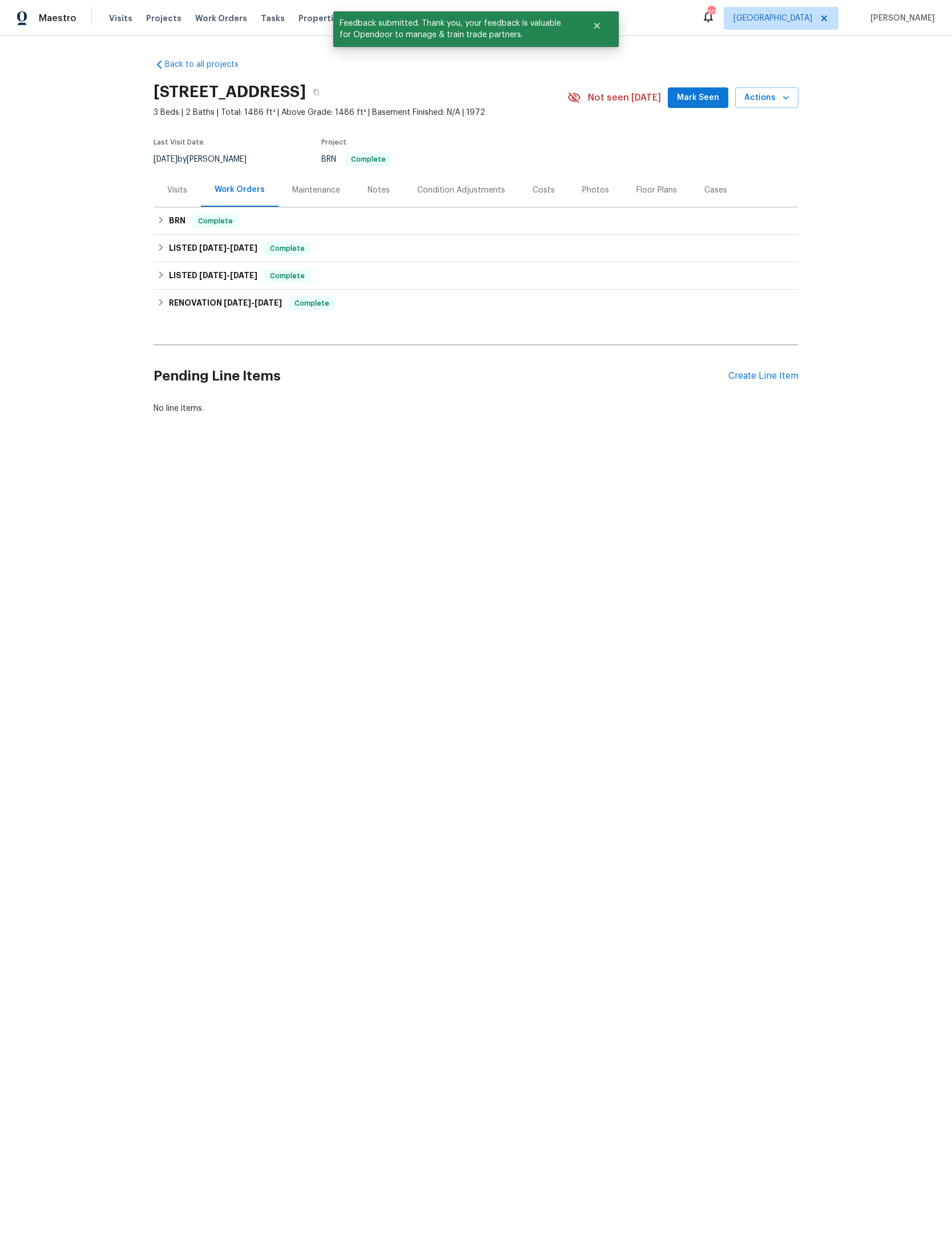
click at [679, 91] on span "Mark Seen" at bounding box center [699, 98] width 42 height 14
